Goal: Information Seeking & Learning: Learn about a topic

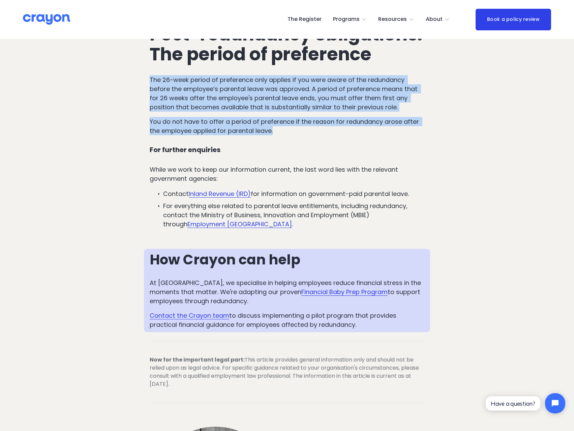
click at [302, 135] on p "You do not have to offer a period of preference if the reason for redundancy ar…" at bounding box center [287, 126] width 275 height 18
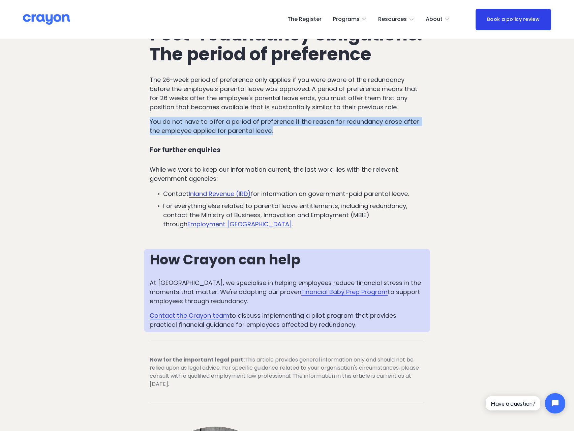
drag, startPoint x: 280, startPoint y: 168, endPoint x: 132, endPoint y: 158, distance: 148.7
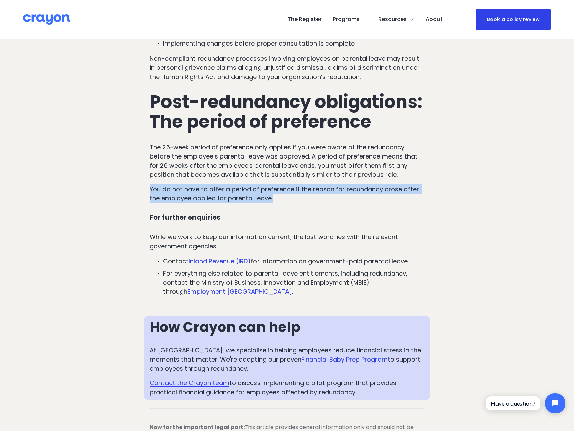
scroll to position [1416, 0]
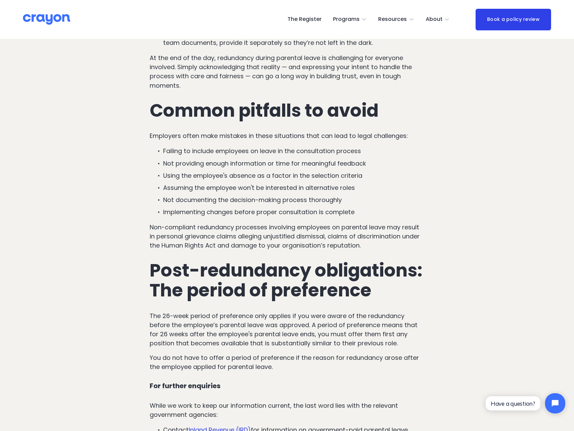
click at [227, 204] on p "Not documenting the decision-making process thoroughly" at bounding box center [293, 199] width 261 height 9
click at [221, 216] on p "Implementing changes before proper consultation is complete" at bounding box center [293, 211] width 261 height 9
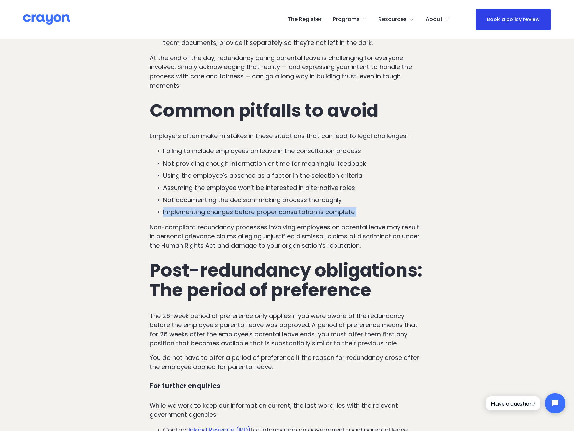
click at [221, 216] on p "Implementing changes before proper consultation is complete" at bounding box center [293, 211] width 261 height 9
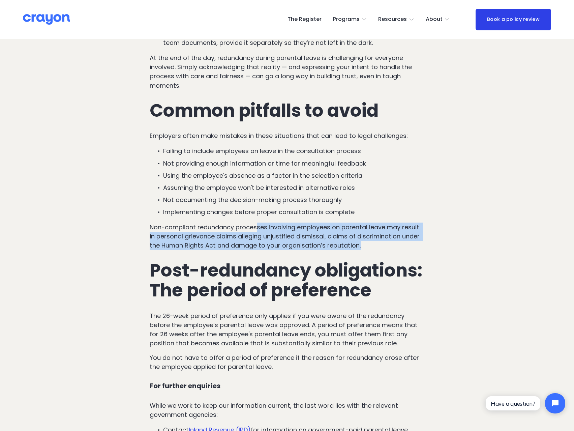
drag, startPoint x: 258, startPoint y: 238, endPoint x: 391, endPoint y: 263, distance: 135.2
click at [391, 250] on p "Non-compliant redundancy processes involving employees on parental leave may re…" at bounding box center [287, 236] width 275 height 27
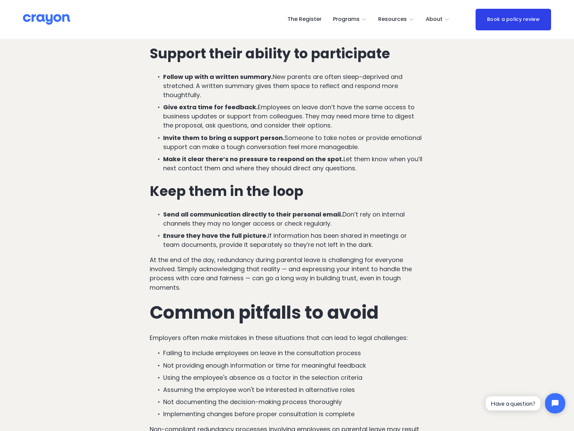
scroll to position [1214, 0]
drag, startPoint x: 289, startPoint y: 231, endPoint x: 330, endPoint y: 234, distance: 40.9
click at [330, 219] on strong "Send all communication directly to their personal email." at bounding box center [252, 214] width 179 height 8
drag, startPoint x: 340, startPoint y: 233, endPoint x: 164, endPoint y: 224, distance: 176.2
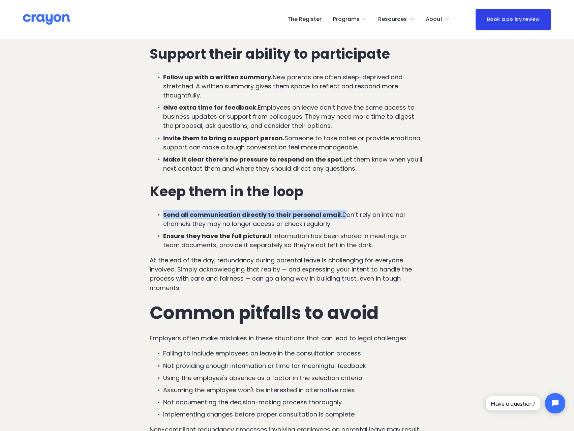
click at [357, 173] on p "Make it clear there’s no pressure to respond on the spot. Let them know when yo…" at bounding box center [293, 164] width 261 height 18
click at [362, 173] on p "Make it clear there’s no pressure to respond on the spot. Let them know when yo…" at bounding box center [293, 164] width 261 height 18
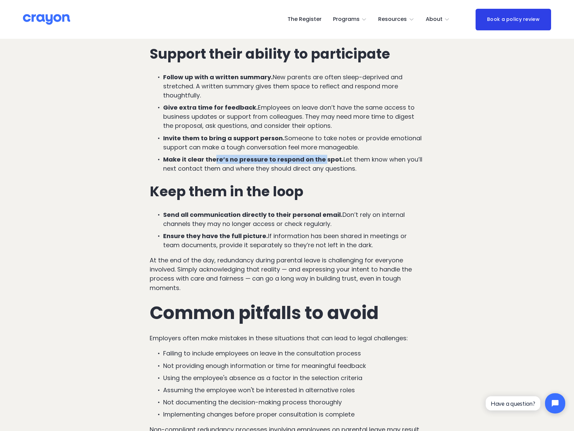
drag, startPoint x: 321, startPoint y: 178, endPoint x: 216, endPoint y: 176, distance: 104.9
click at [216, 164] on strong "Make it clear there’s no pressure to respond on the spot." at bounding box center [253, 159] width 180 height 8
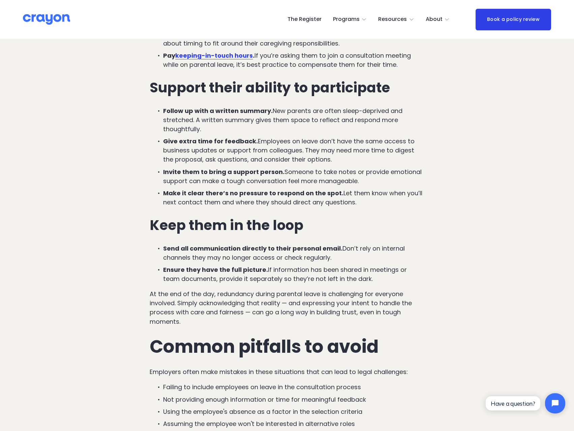
click at [264, 176] on strong "Invite them to bring a support person." at bounding box center [223, 172] width 121 height 8
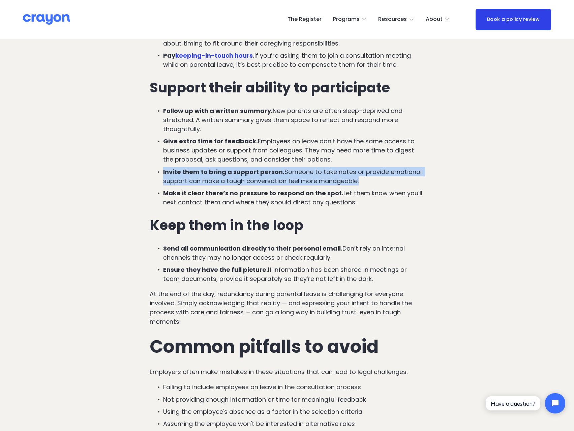
click at [264, 176] on strong "Invite them to bring a support person." at bounding box center [223, 172] width 121 height 8
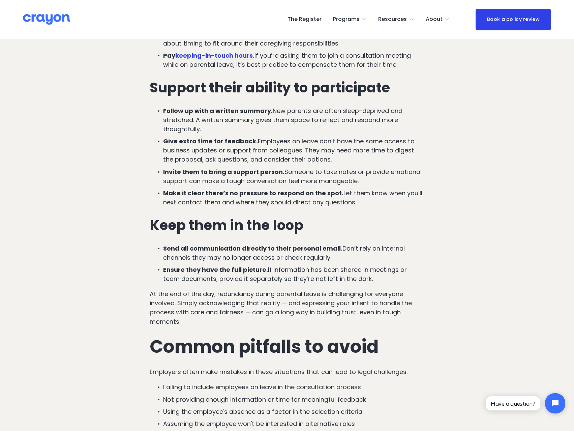
click at [237, 164] on p "Give extra time for feedback. Employees on leave don’t have the same access to …" at bounding box center [293, 150] width 261 height 27
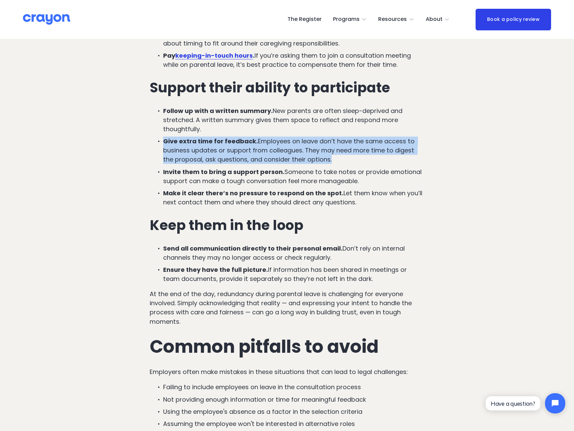
click at [237, 164] on p "Give extra time for feedback. Employees on leave don’t have the same access to …" at bounding box center [293, 150] width 261 height 27
click at [259, 153] on p "Give extra time for feedback. Employees on leave don’t have the same access to …" at bounding box center [293, 150] width 261 height 27
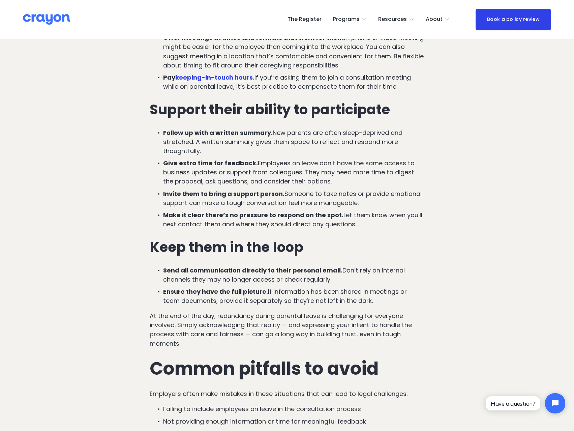
scroll to position [1146, 0]
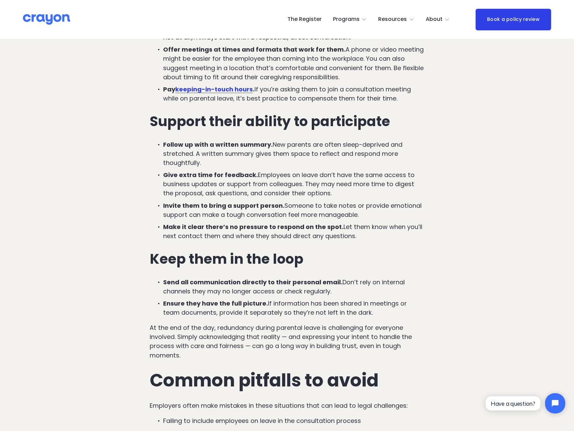
click at [243, 167] on p "Follow up with a written summary. New parents are often sleep-deprived and stre…" at bounding box center [293, 153] width 261 height 27
drag, startPoint x: 216, startPoint y: 176, endPoint x: 141, endPoint y: 158, distance: 77.5
click at [208, 167] on p "Follow up with a written summary. New parents are often sleep-deprived and stre…" at bounding box center [293, 153] width 261 height 27
drag, startPoint x: 165, startPoint y: 162, endPoint x: 352, endPoint y: 209, distance: 192.3
click at [352, 209] on ul "Follow up with a written summary. New parents are often sleep-deprived and stre…" at bounding box center [287, 190] width 275 height 100
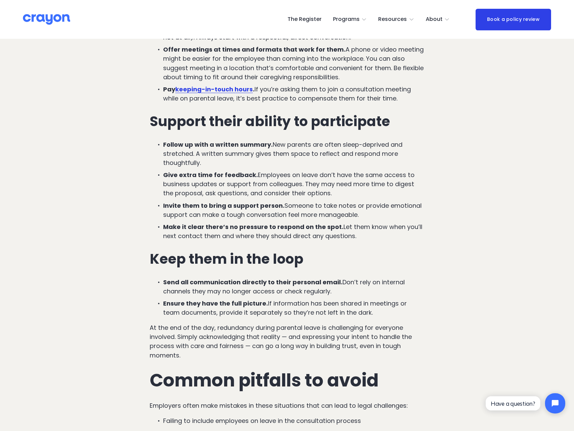
click at [345, 198] on p "Give extra time for feedback. Employees on leave don’t have the same access to …" at bounding box center [293, 183] width 261 height 27
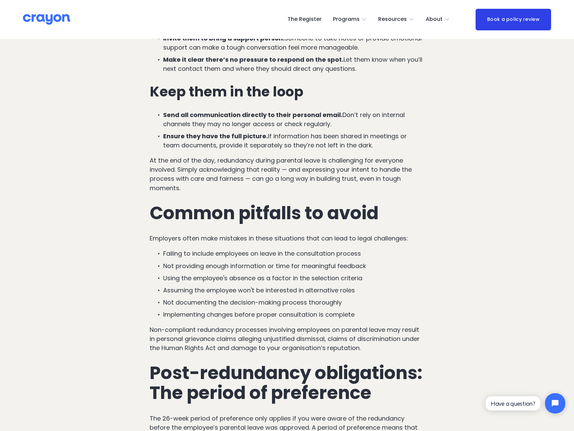
scroll to position [1315, 0]
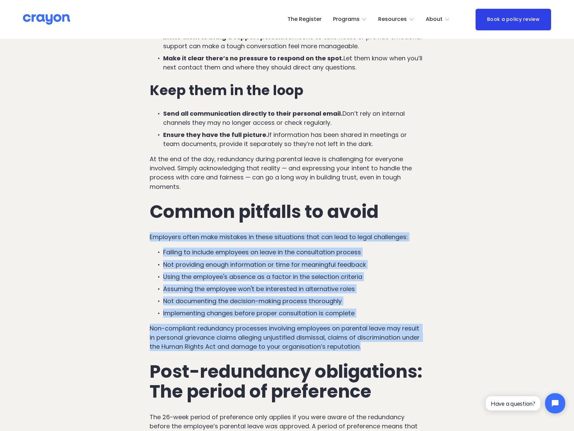
drag, startPoint x: 150, startPoint y: 246, endPoint x: 395, endPoint y: 364, distance: 271.4
click at [395, 351] on p "Non-compliant redundancy processes involving employees on parental leave may re…" at bounding box center [287, 337] width 275 height 27
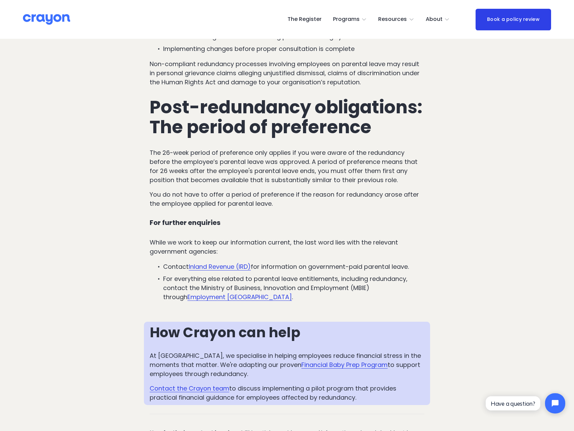
scroll to position [1584, 0]
